Goal: Transaction & Acquisition: Purchase product/service

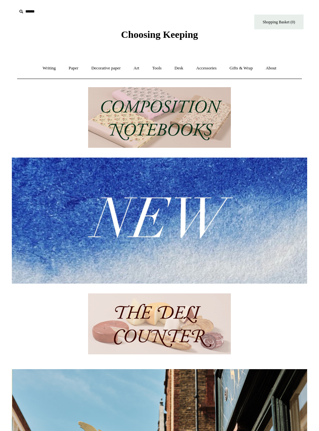
scroll to position [0, 295]
click at [318, 356] on div at bounding box center [159, 220] width 319 height 277
click at [47, 69] on link "Writing +" at bounding box center [49, 67] width 25 height 17
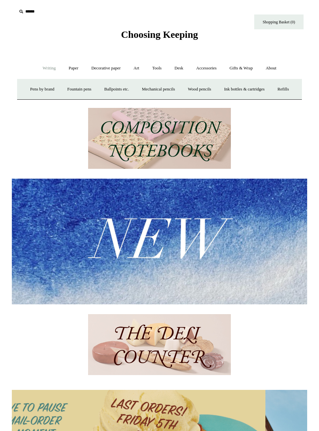
scroll to position [0, 0]
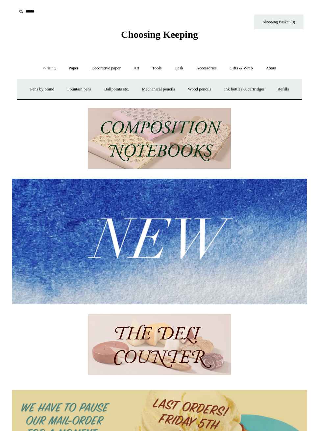
click at [81, 90] on link "Fountain pens +" at bounding box center [79, 89] width 36 height 17
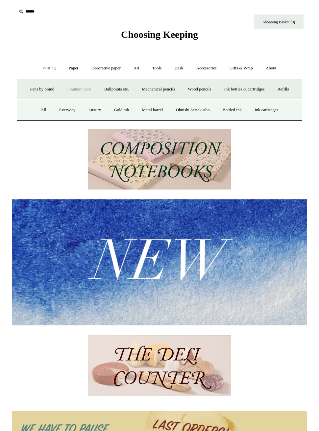
click at [35, 119] on link "All" at bounding box center [43, 109] width 17 height 17
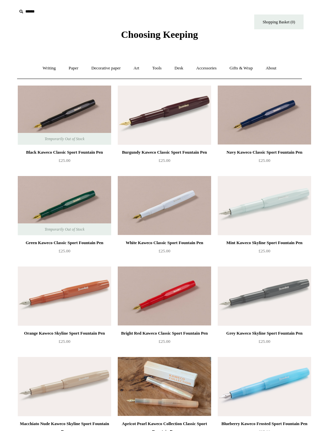
click at [40, 73] on link "Writing +" at bounding box center [49, 67] width 25 height 17
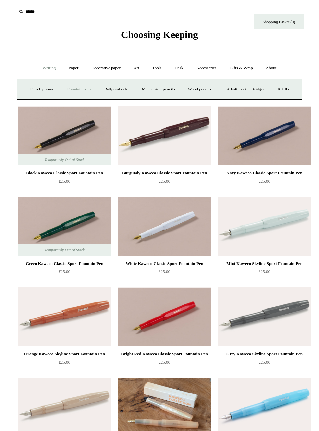
click at [89, 89] on link "Fountain pens +" at bounding box center [79, 89] width 36 height 17
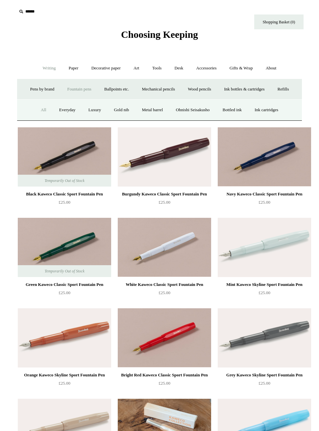
click at [205, 119] on link "Ohnishi Seisakusho" at bounding box center [193, 109] width 46 height 17
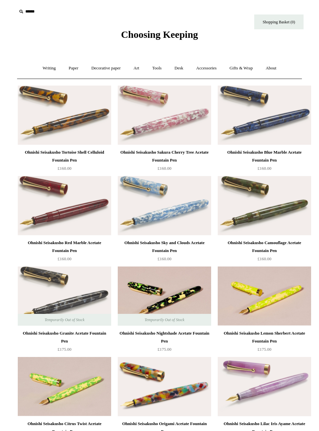
scroll to position [1, 0]
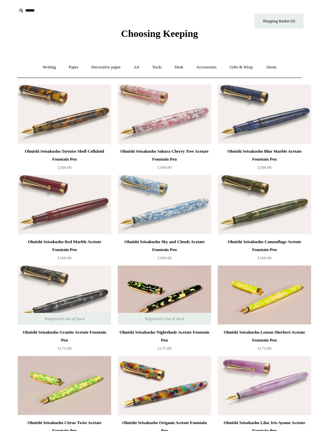
click at [33, 115] on img at bounding box center [64, 113] width 93 height 59
